Goal: Check status

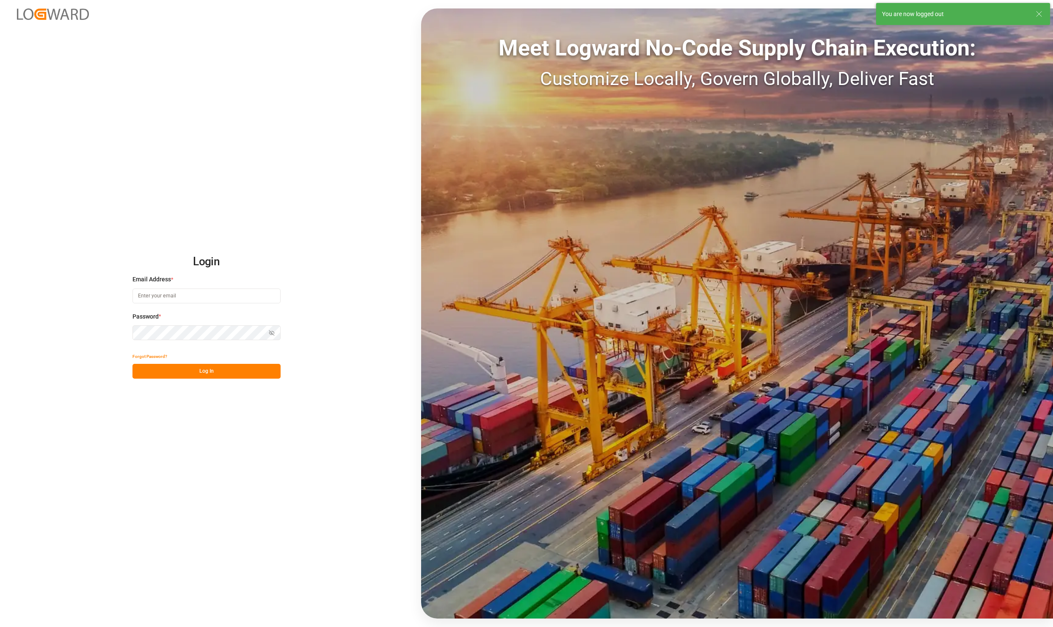
type input "[PERSON_NAME][EMAIL_ADDRESS][PERSON_NAME][DOMAIN_NAME]"
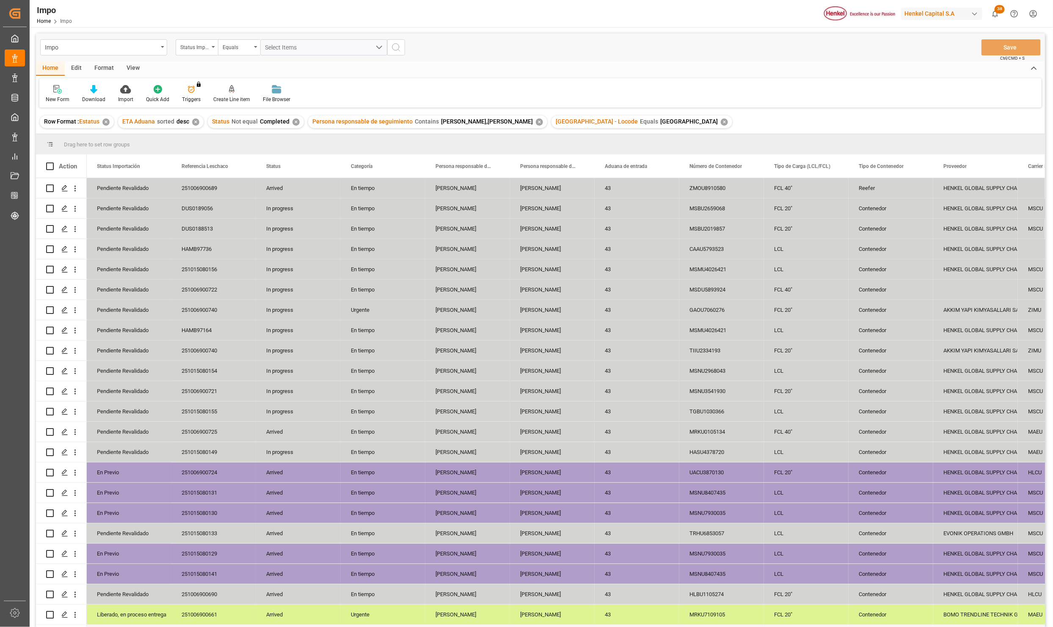
click at [140, 64] on div "View" at bounding box center [133, 68] width 26 height 14
click at [98, 85] on icon at bounding box center [96, 89] width 8 height 8
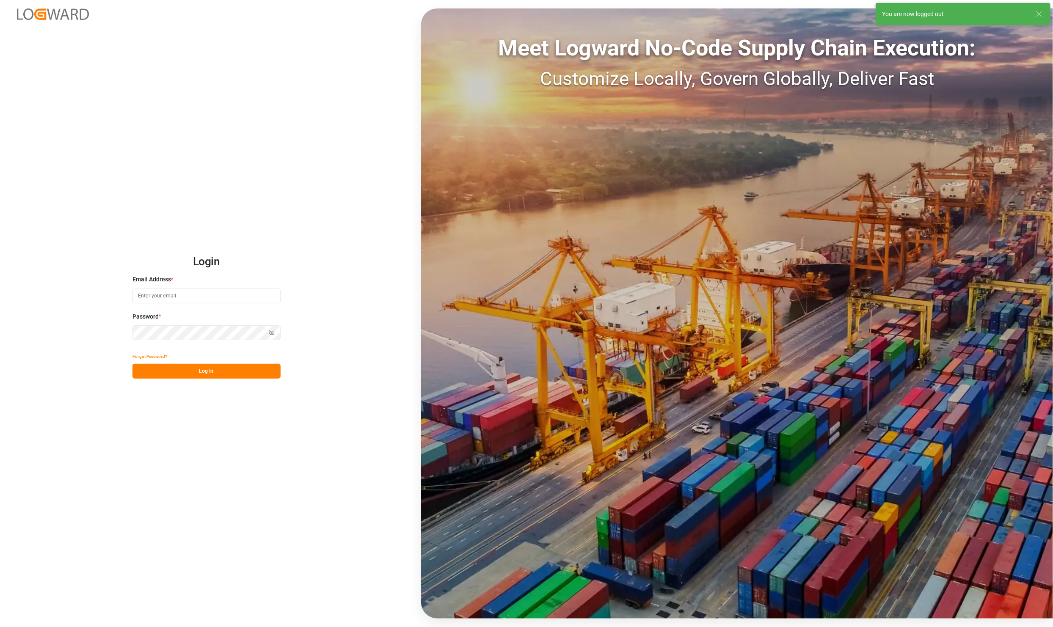
click at [104, 115] on div "Login Email Address * Password * Show password Forgot Password? Log In Meet Log…" at bounding box center [526, 313] width 1053 height 627
type input "[PERSON_NAME][EMAIL_ADDRESS][PERSON_NAME][DOMAIN_NAME]"
click at [218, 369] on button "Log In" at bounding box center [206, 371] width 148 height 15
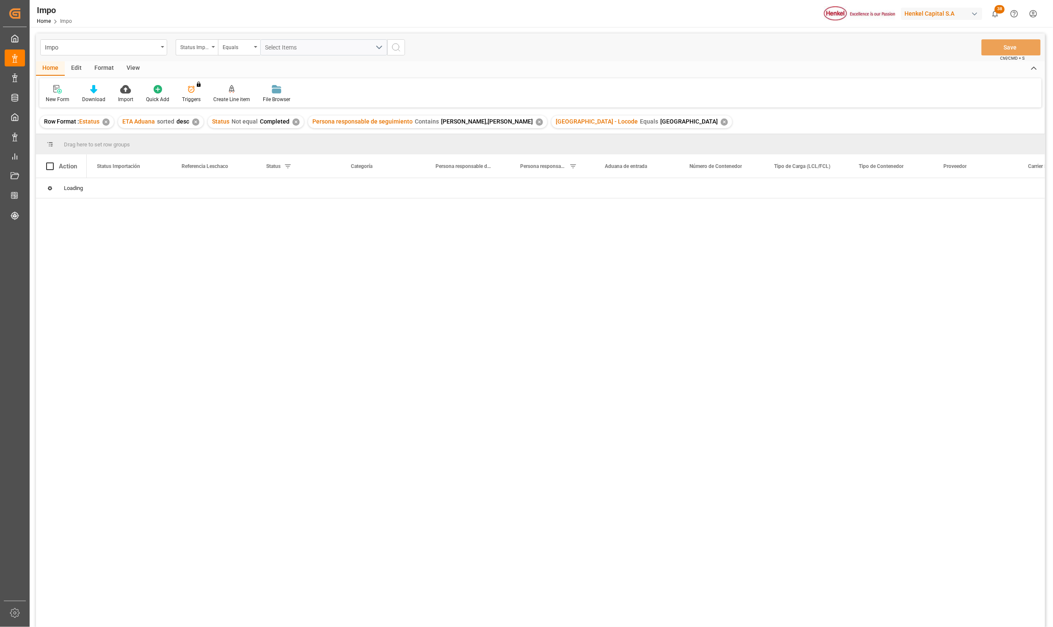
click at [135, 69] on div "View" at bounding box center [133, 68] width 26 height 14
click at [105, 94] on div "Standard Templates" at bounding box center [96, 94] width 55 height 19
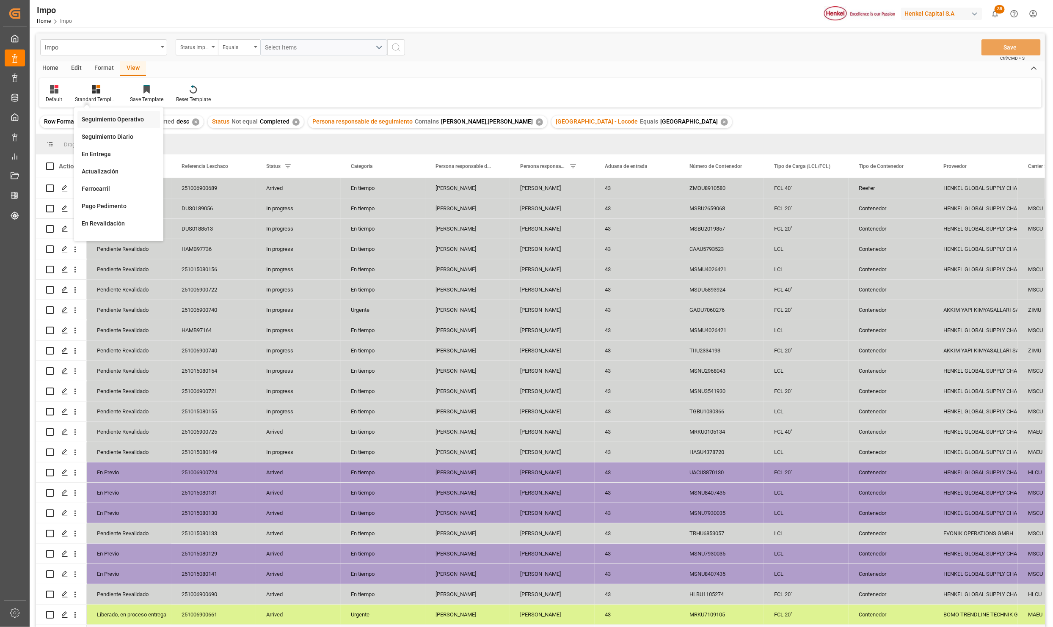
click at [109, 115] on div "Seguimiento Operativo" at bounding box center [119, 119] width 74 height 9
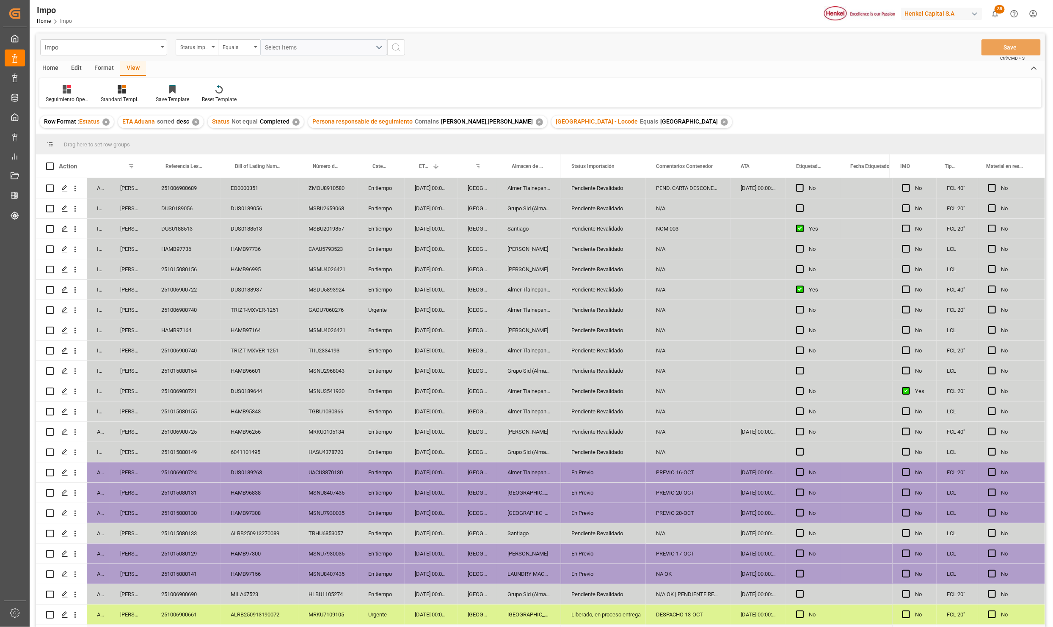
scroll to position [99, 0]
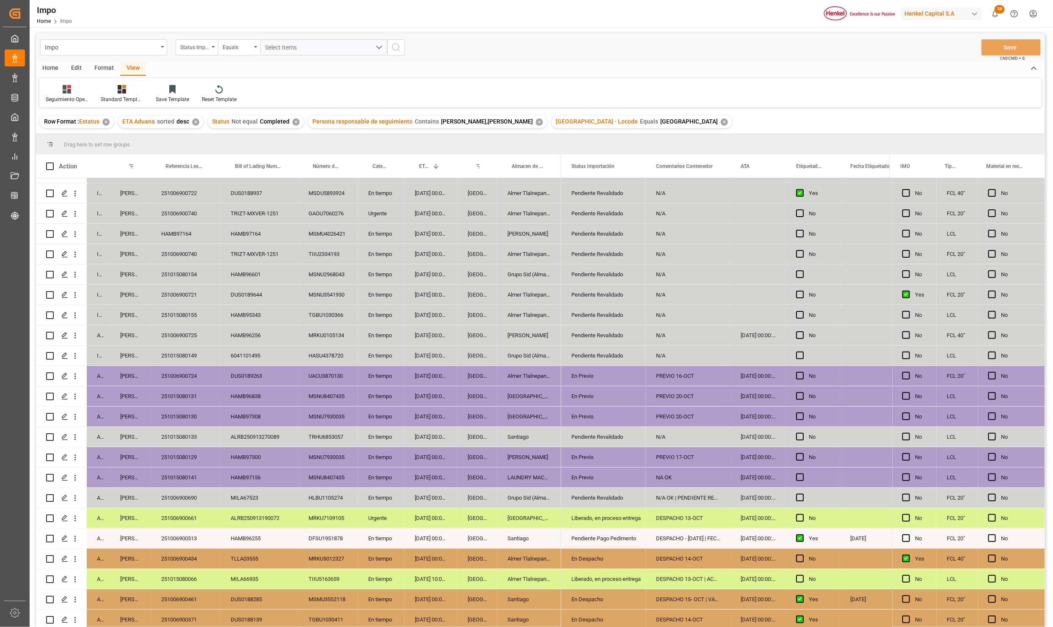
click at [527, 555] on div "Almer Tlalnepantla" at bounding box center [529, 559] width 64 height 20
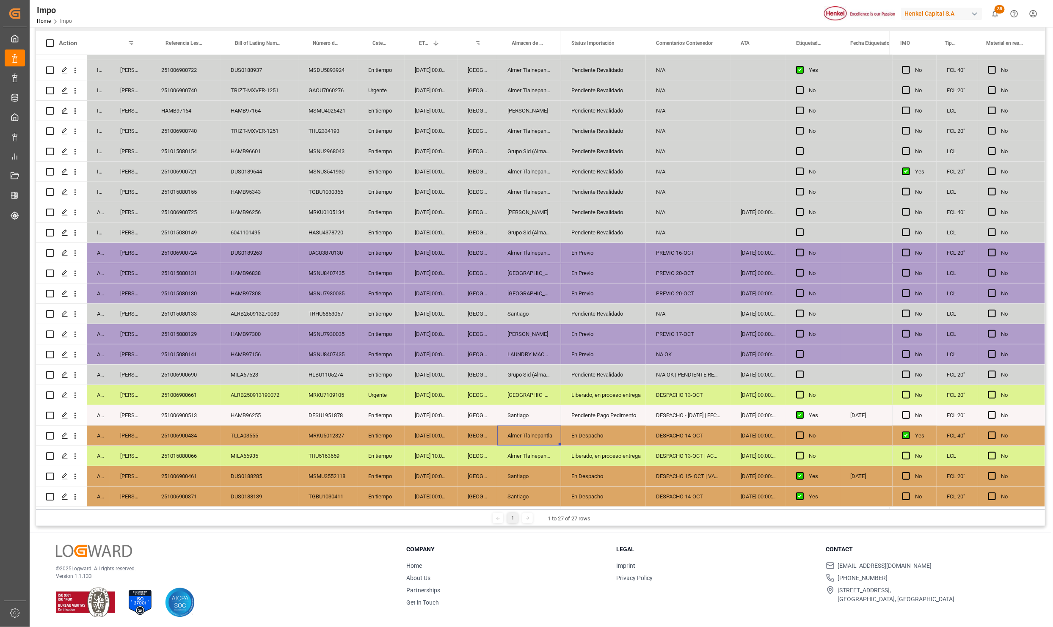
scroll to position [126, 0]
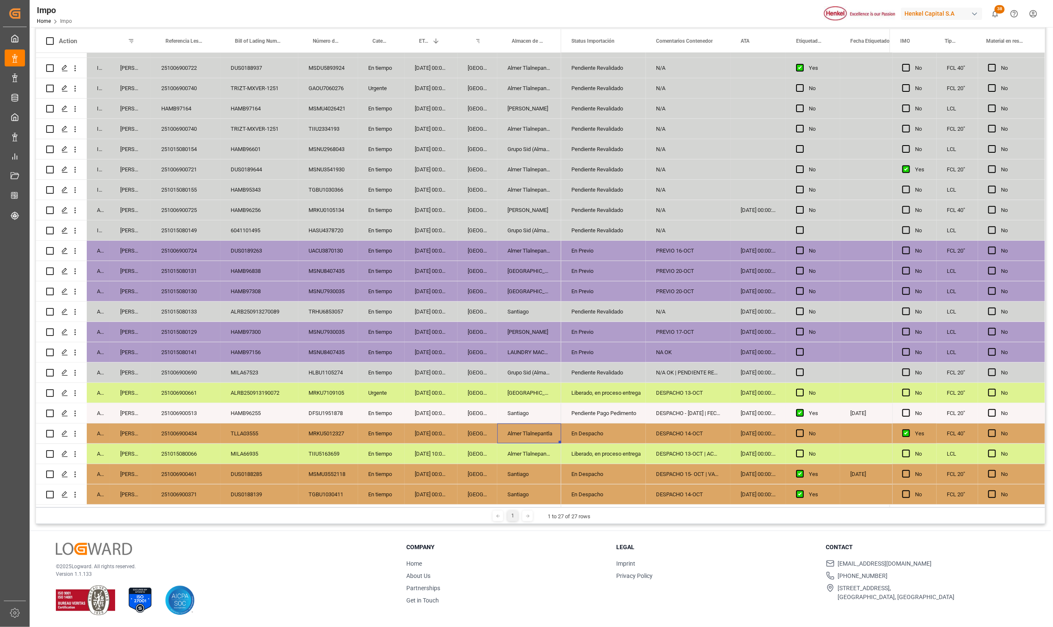
click at [584, 451] on div "Liberado, en proceso entrega" at bounding box center [603, 453] width 64 height 19
click at [583, 429] on div "En Despacho" at bounding box center [603, 433] width 64 height 19
click at [663, 429] on div "DESPACHO 14-OCT" at bounding box center [688, 434] width 85 height 20
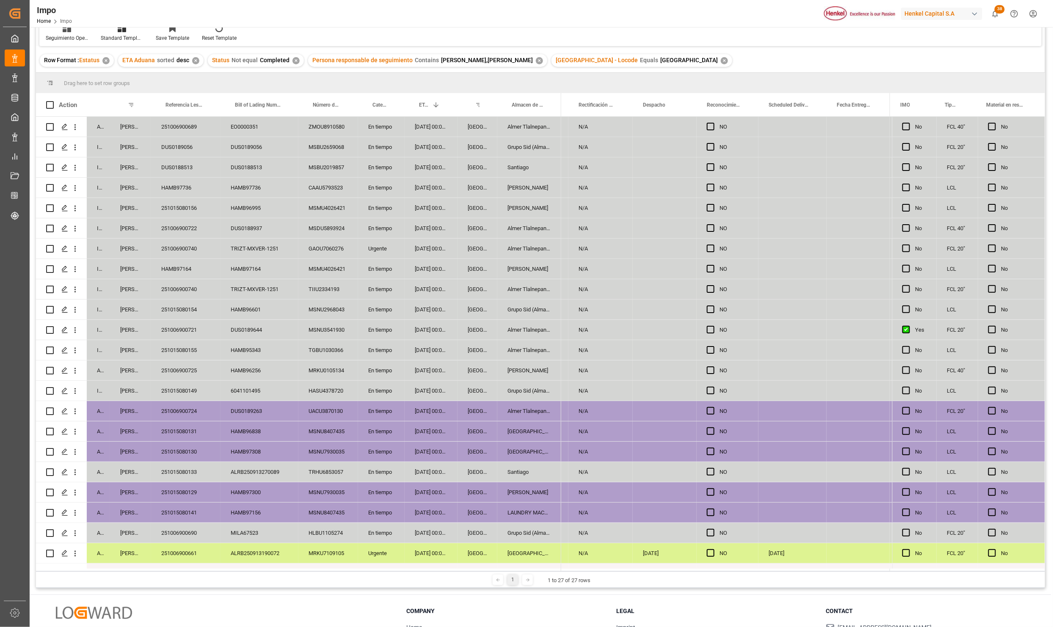
scroll to position [0, 0]
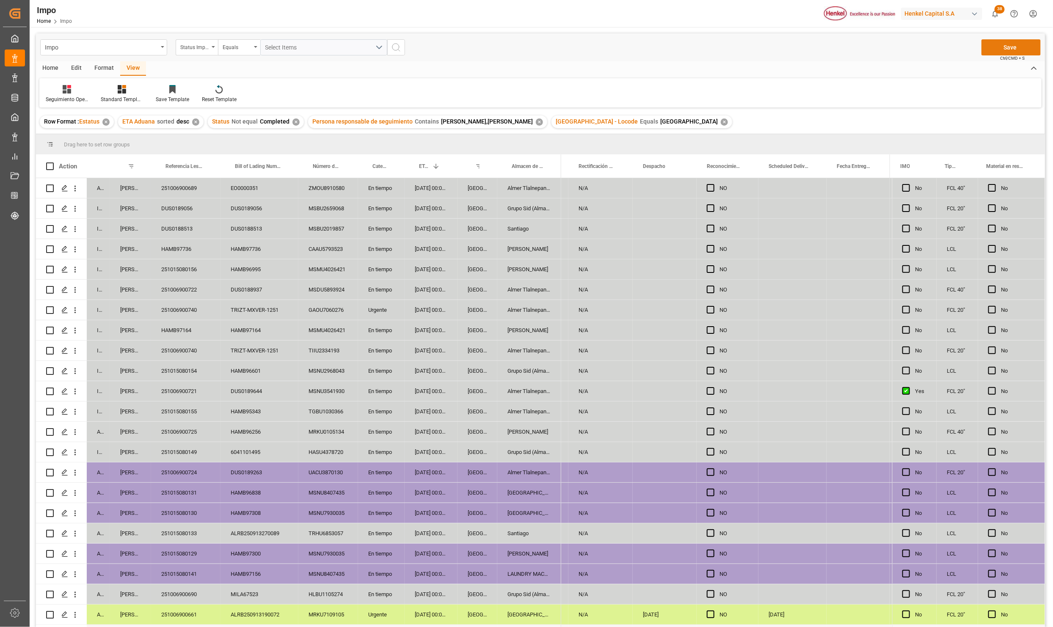
click at [1031, 47] on button "Save" at bounding box center [1010, 47] width 59 height 16
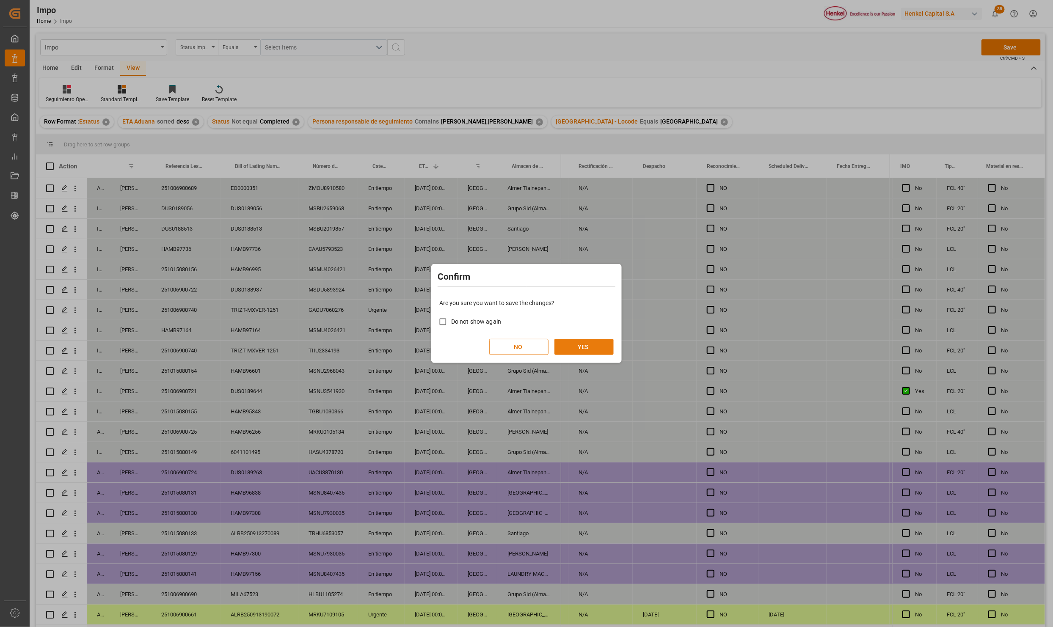
click at [564, 347] on button "YES" at bounding box center [583, 347] width 59 height 16
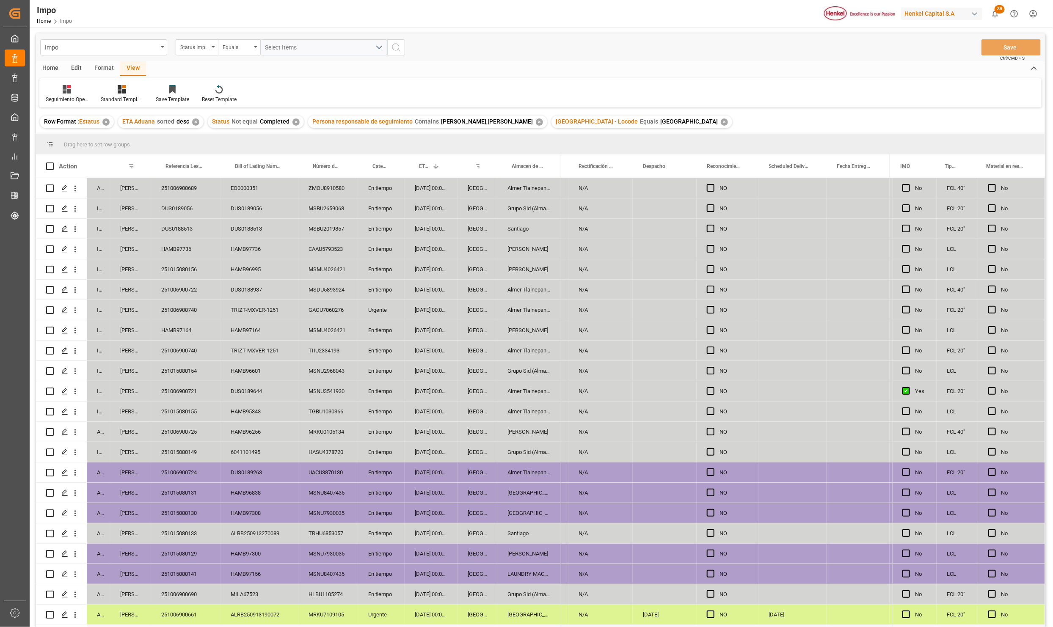
click at [204, 288] on div "251006900722" at bounding box center [185, 290] width 69 height 20
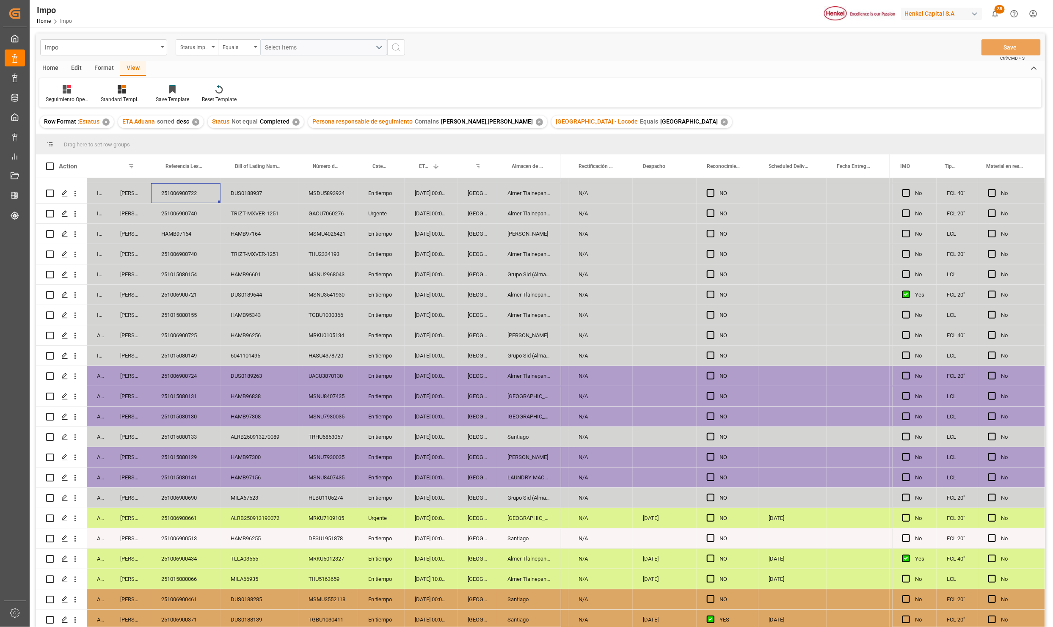
scroll to position [126, 0]
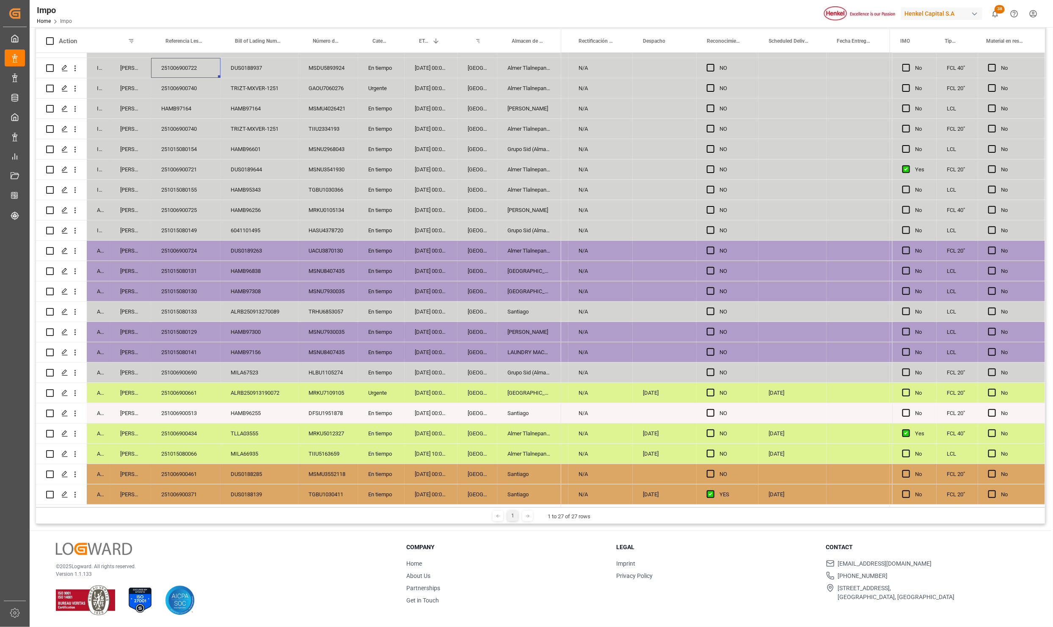
click at [249, 303] on div "ALRB250913270089" at bounding box center [259, 312] width 78 height 20
click at [350, 364] on div "HLBU1105274" at bounding box center [328, 373] width 60 height 20
